Goal: Communication & Community: Share content

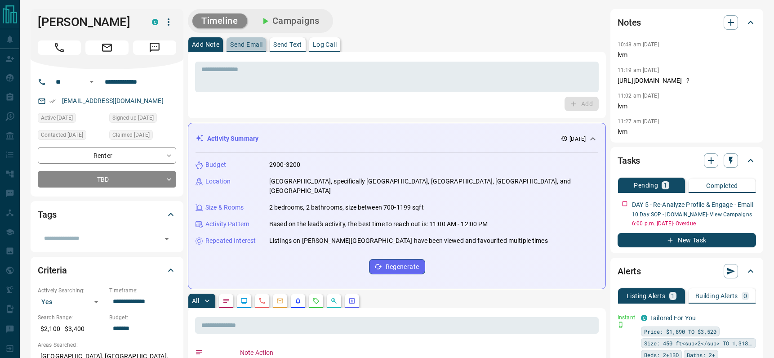
click at [244, 45] on p "Send Email" at bounding box center [246, 44] width 32 height 6
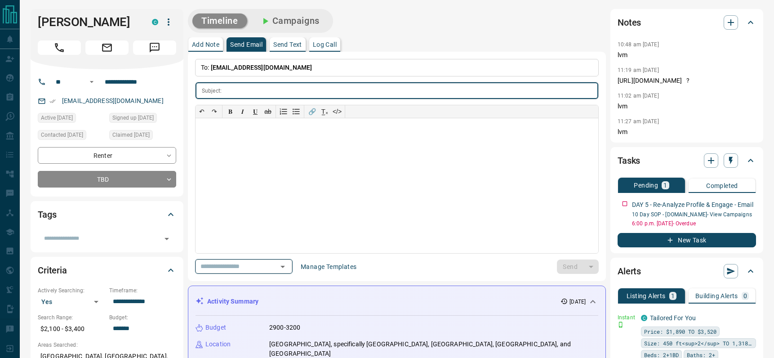
click at [286, 261] on icon "Open" at bounding box center [282, 266] width 11 height 11
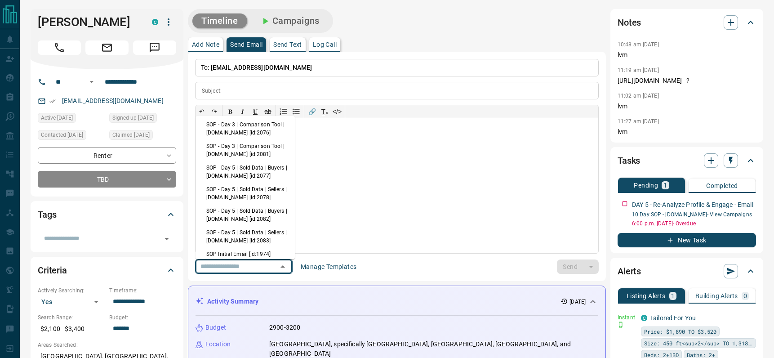
scroll to position [161, 0]
click at [237, 199] on li "SOP - Day 5 | Sold Data | Sellers | [DOMAIN_NAME] [id:2078]" at bounding box center [245, 191] width 99 height 22
type input "**********"
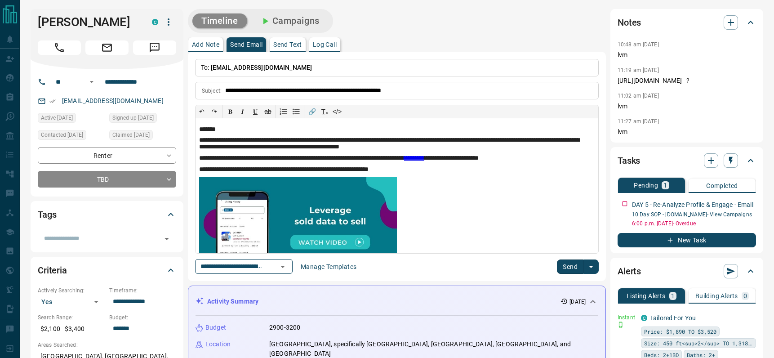
click at [561, 266] on button "Send" at bounding box center [570, 266] width 27 height 14
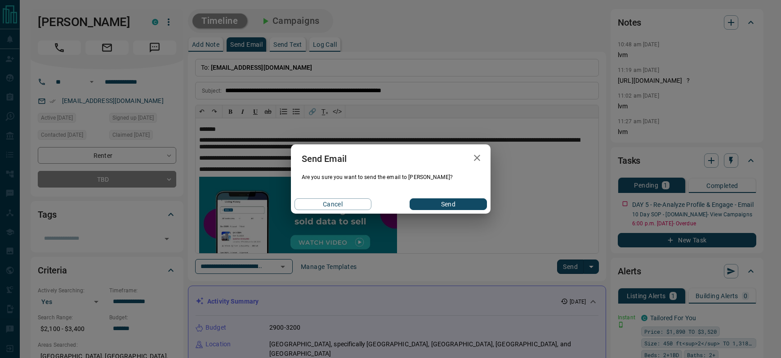
click at [450, 205] on button "Send" at bounding box center [448, 204] width 77 height 12
